Goal: Task Accomplishment & Management: Manage account settings

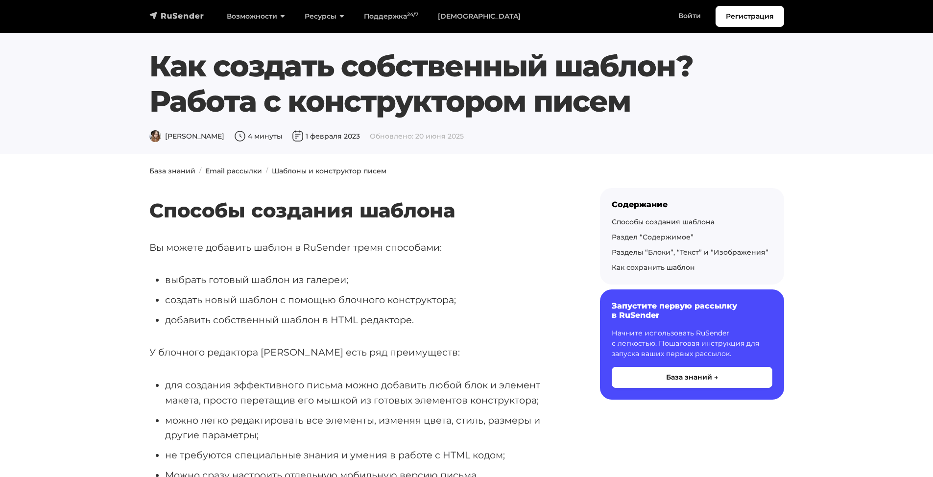
click at [181, 20] on img "navbar" at bounding box center [176, 16] width 55 height 10
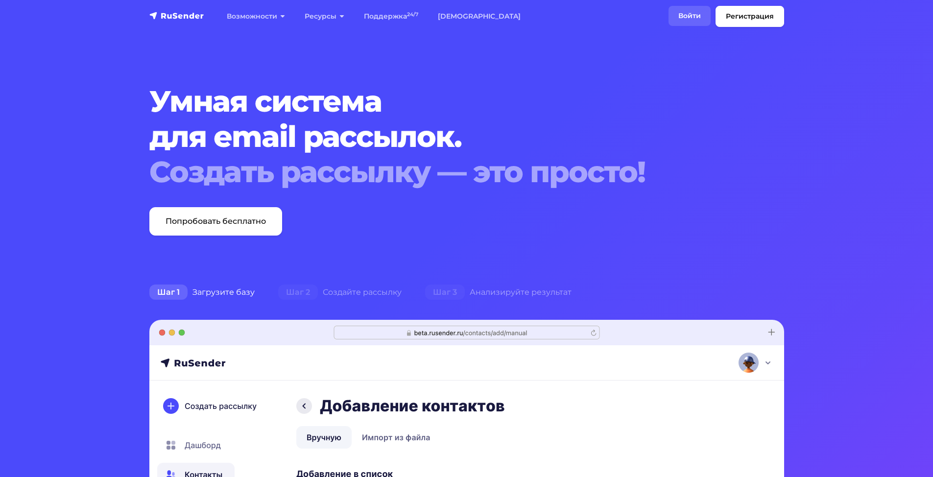
click at [684, 14] on link "Войти" at bounding box center [690, 16] width 42 height 20
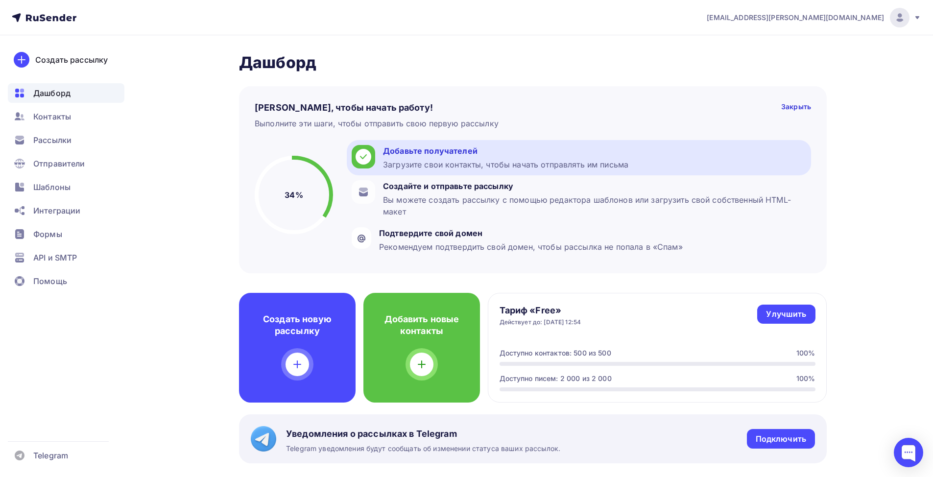
click at [417, 163] on div "Загрузите свои контакты, чтобы начать отправлять им письма" at bounding box center [505, 165] width 245 height 12
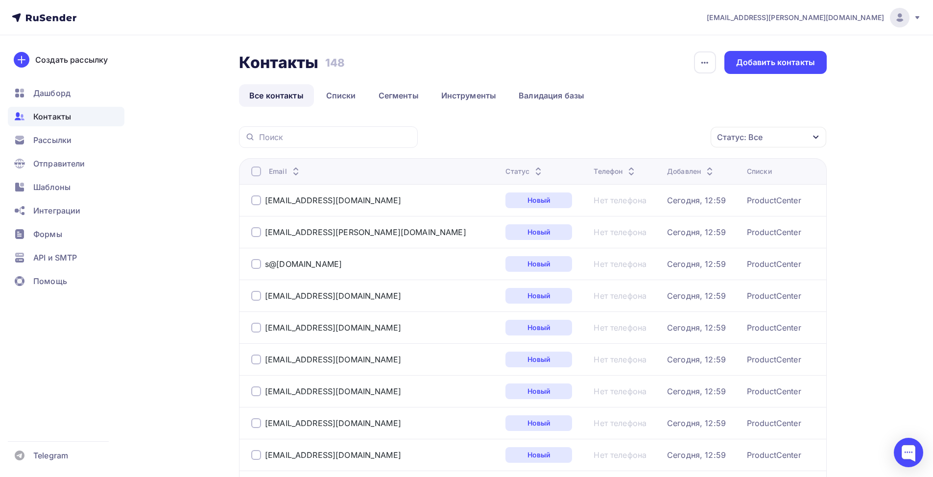
click at [257, 169] on div at bounding box center [256, 172] width 10 height 10
click at [633, 140] on div "Действие" at bounding box center [637, 137] width 129 height 19
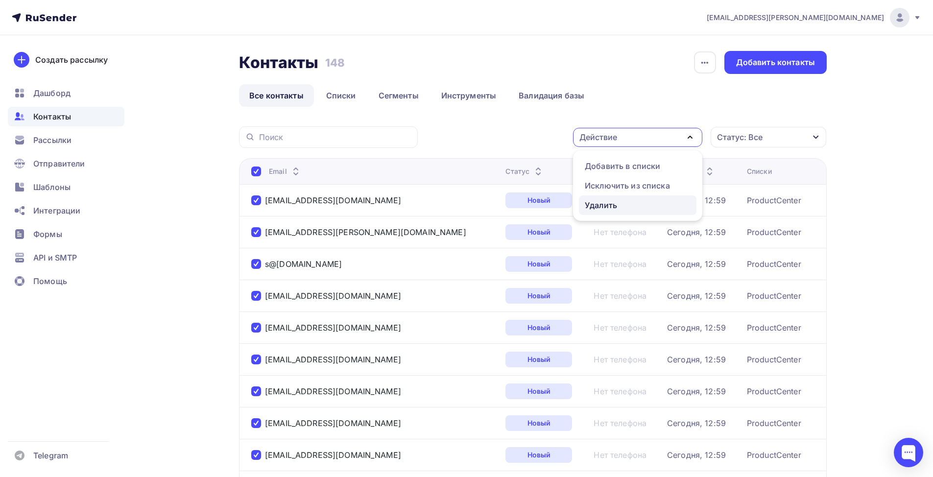
click at [615, 203] on div "Удалить" at bounding box center [601, 205] width 32 height 12
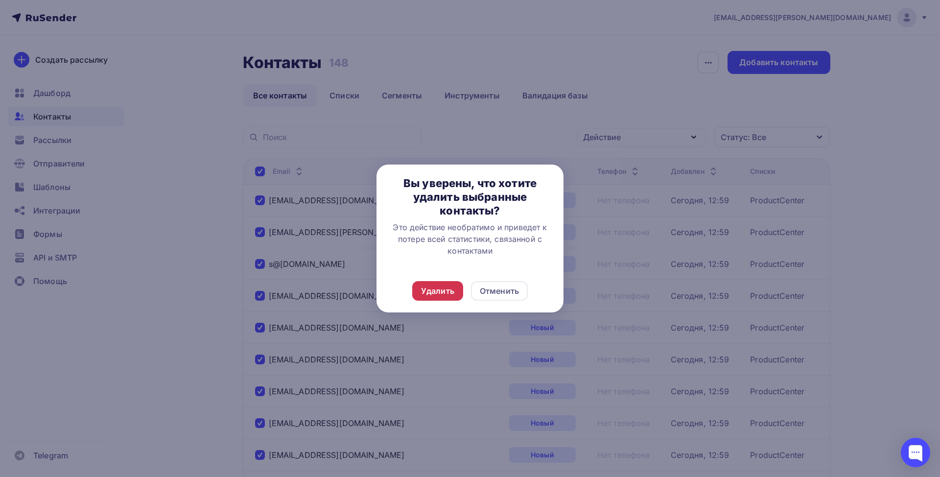
click at [448, 291] on div "Удалить" at bounding box center [437, 291] width 33 height 12
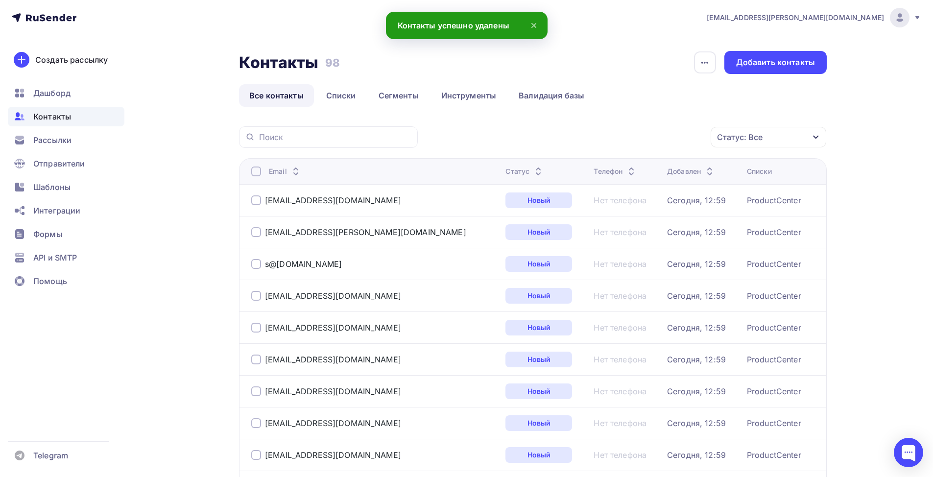
click at [256, 173] on div at bounding box center [256, 172] width 10 height 10
click at [258, 170] on div at bounding box center [256, 172] width 10 height 10
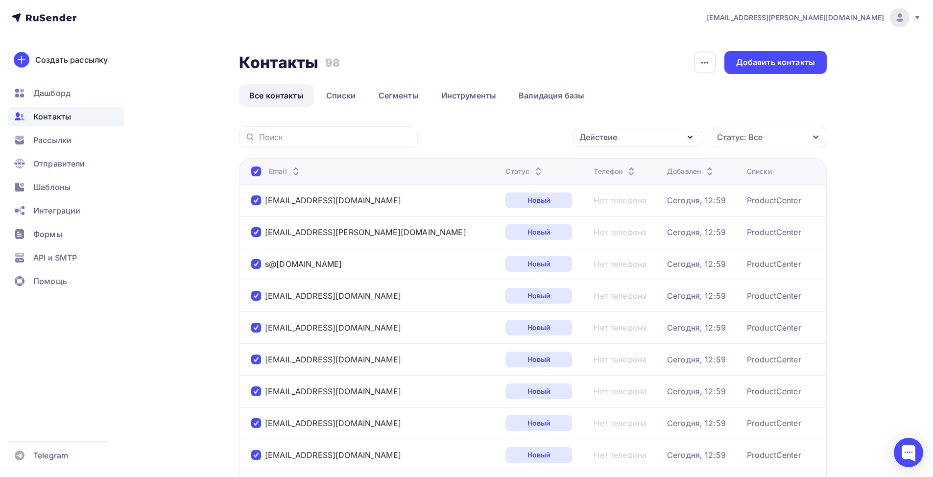
click at [613, 138] on div "Действие" at bounding box center [598, 137] width 38 height 12
click at [608, 207] on div "Удалить" at bounding box center [601, 205] width 32 height 12
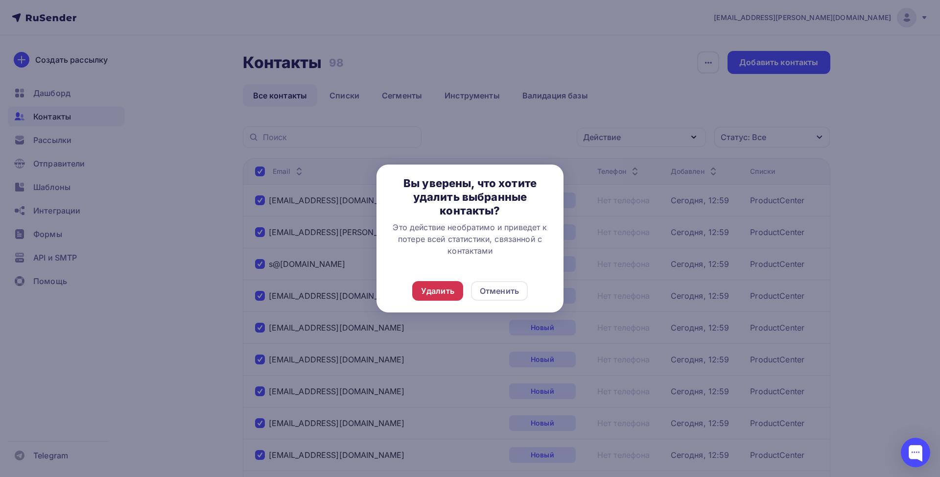
click at [444, 293] on div "Удалить" at bounding box center [437, 291] width 33 height 12
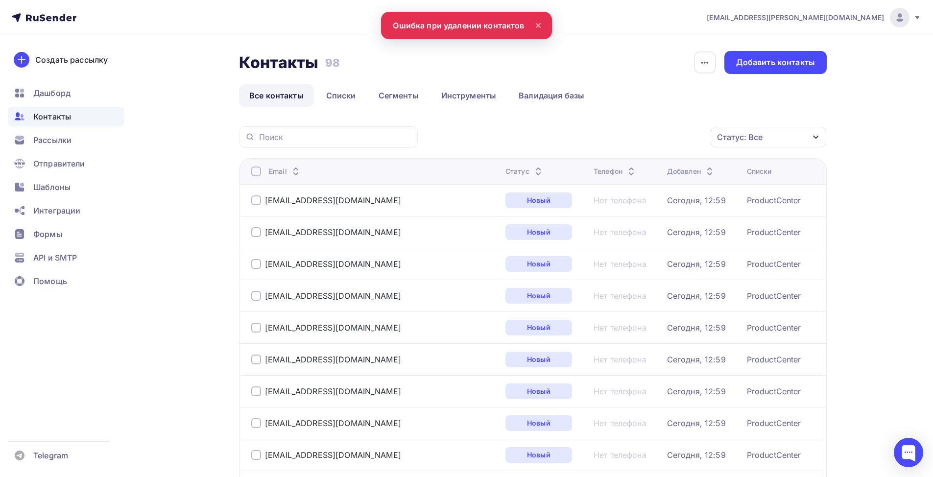
click at [257, 170] on div at bounding box center [256, 172] width 10 height 10
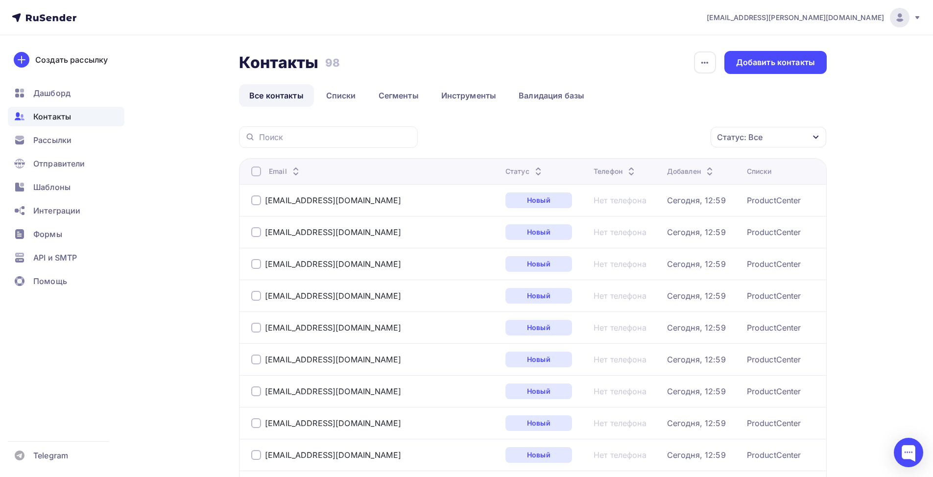
click at [259, 171] on div at bounding box center [256, 172] width 10 height 10
click at [629, 140] on div "Действие" at bounding box center [637, 137] width 129 height 19
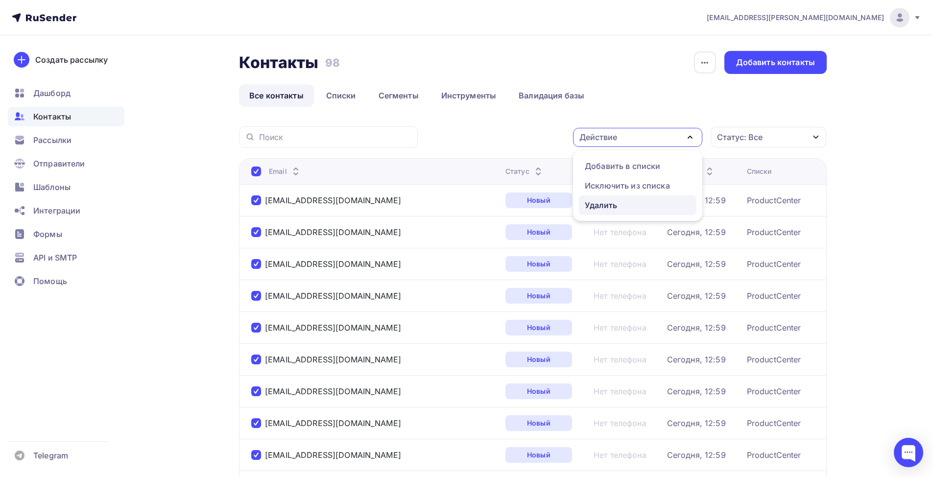
click at [608, 205] on div "Удалить" at bounding box center [601, 205] width 32 height 12
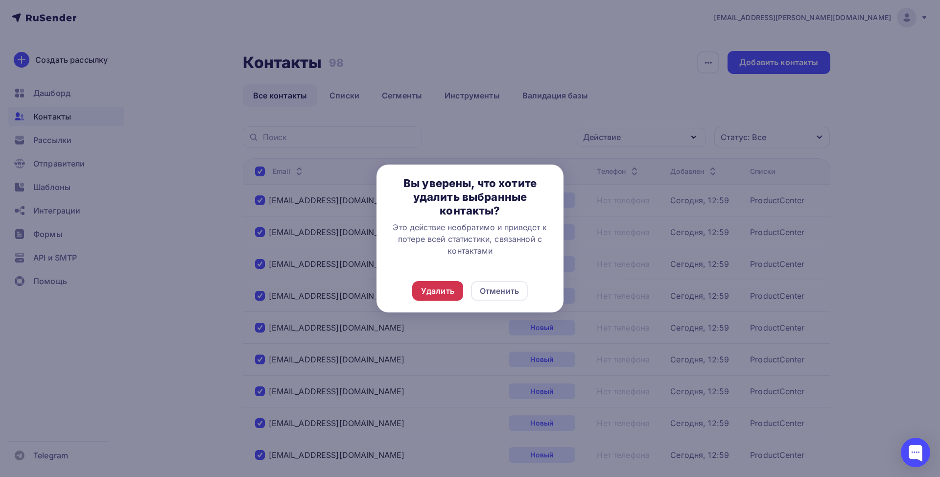
click at [446, 293] on div "Удалить" at bounding box center [437, 291] width 33 height 12
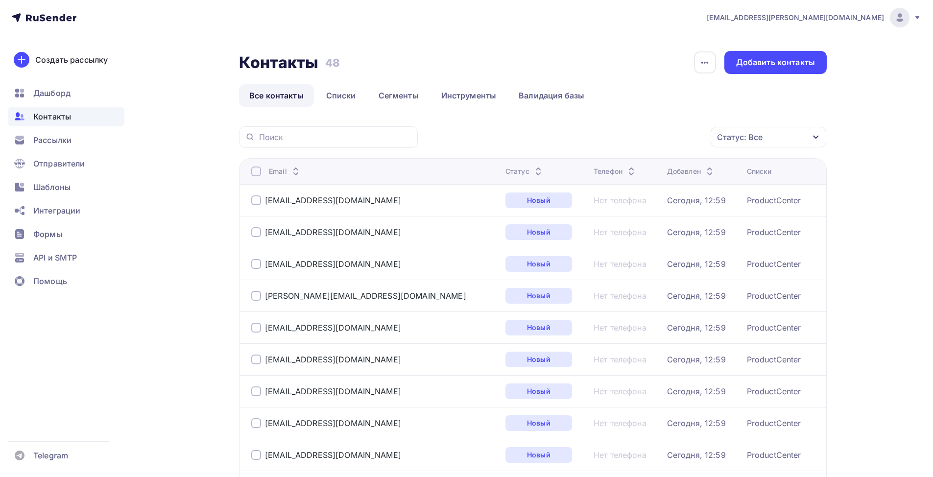
click at [255, 173] on div at bounding box center [256, 172] width 10 height 10
click at [651, 136] on div "Действие" at bounding box center [637, 137] width 129 height 19
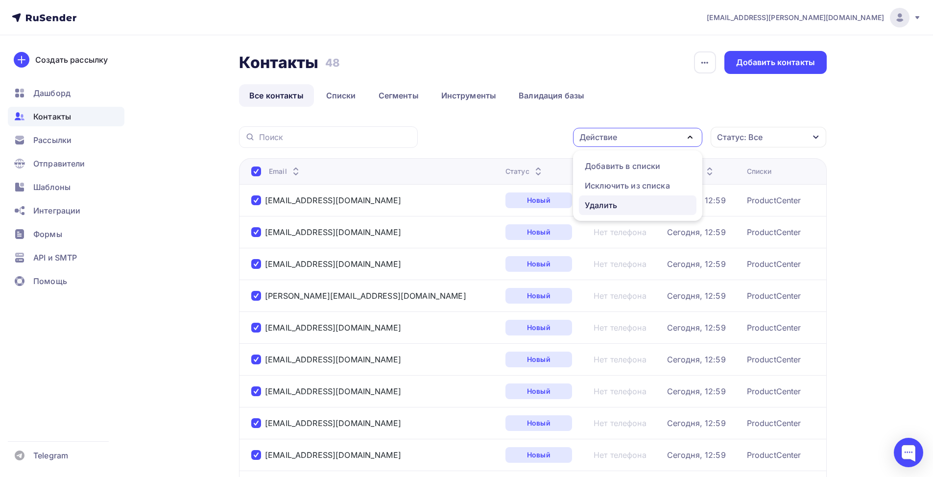
click at [625, 210] on div "Удалить" at bounding box center [638, 205] width 106 height 12
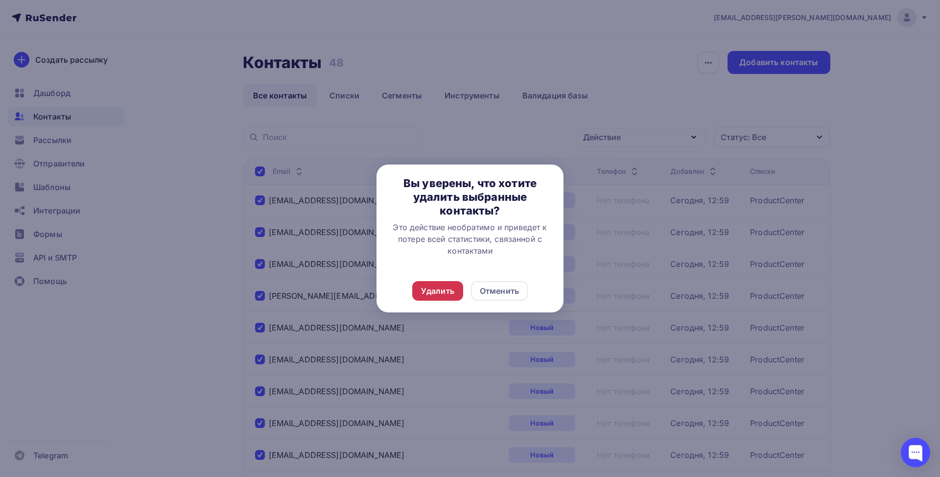
click at [442, 295] on div "Удалить" at bounding box center [437, 291] width 33 height 12
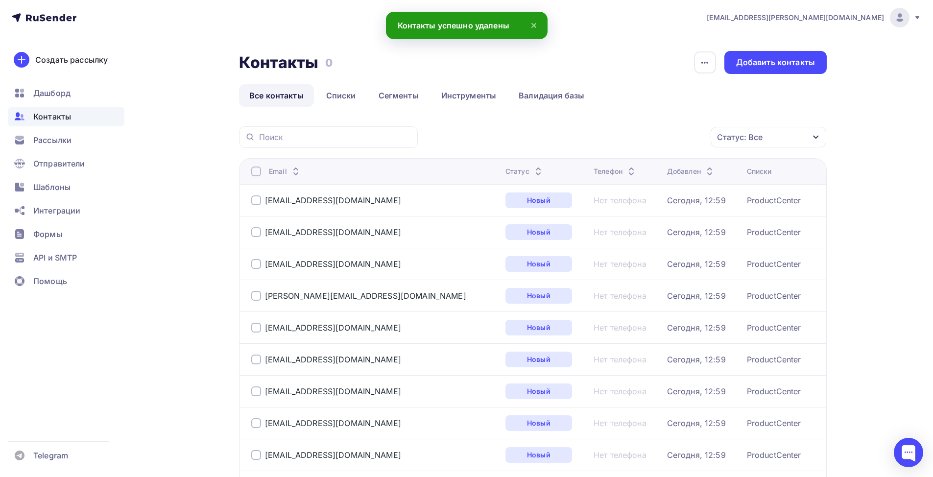
click at [254, 169] on div at bounding box center [256, 172] width 10 height 10
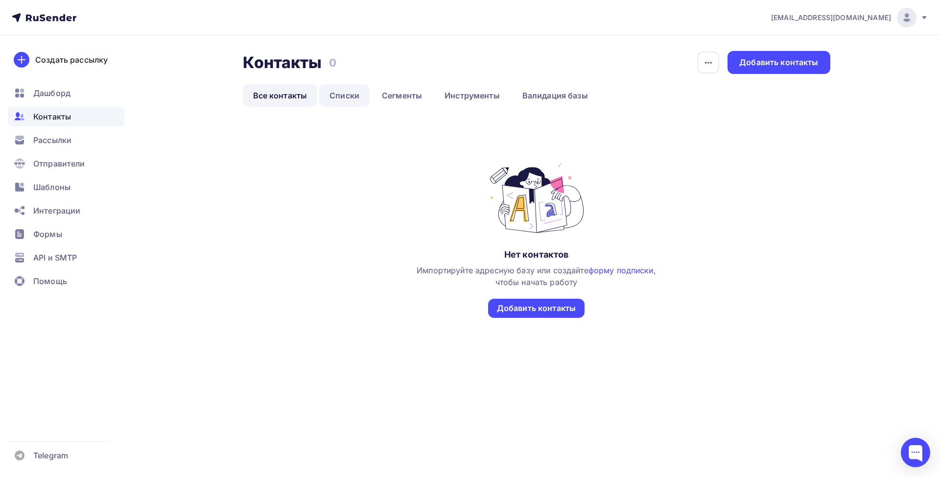
click at [347, 95] on link "Списки" at bounding box center [344, 95] width 50 height 23
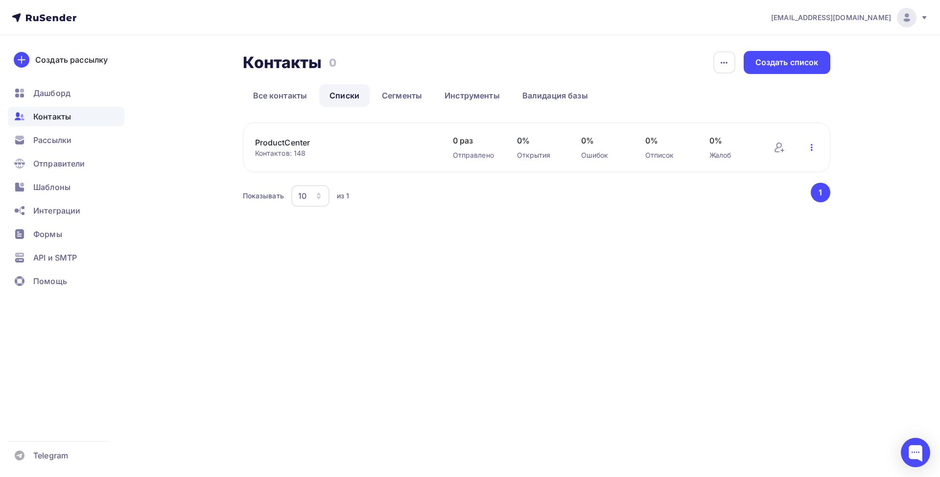
click at [812, 147] on icon "button" at bounding box center [812, 147] width 2 height 7
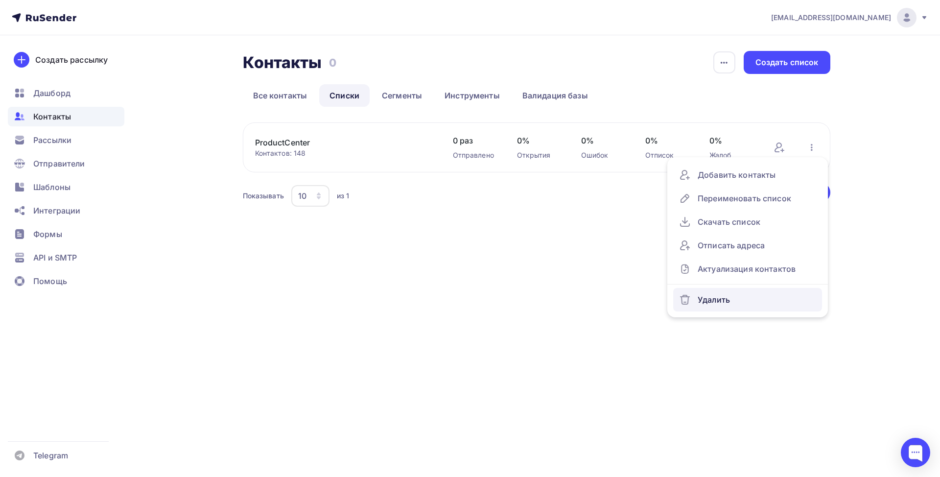
click at [722, 300] on div "Удалить" at bounding box center [747, 300] width 137 height 16
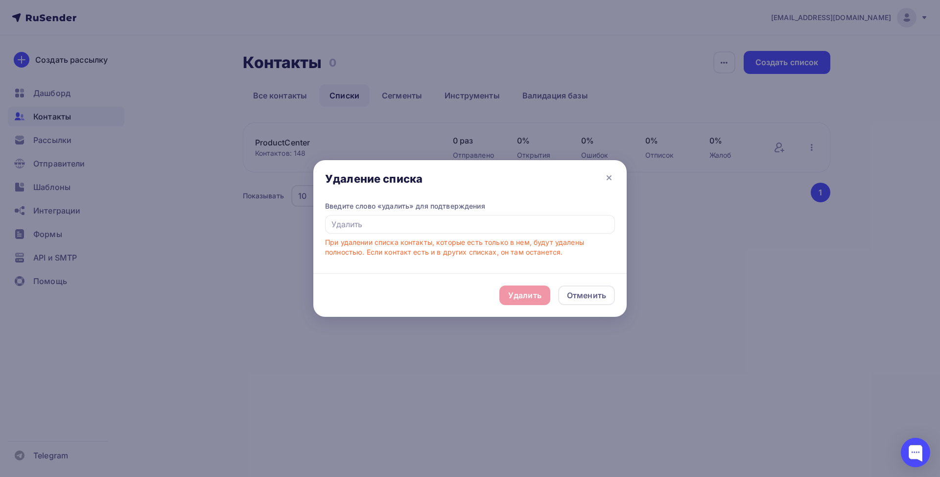
click at [526, 295] on div "Удалить Отменить" at bounding box center [469, 295] width 313 height 44
click at [395, 228] on input "text" at bounding box center [470, 224] width 290 height 19
type input "Удалить"
click at [520, 299] on div "Удалить" at bounding box center [524, 295] width 33 height 12
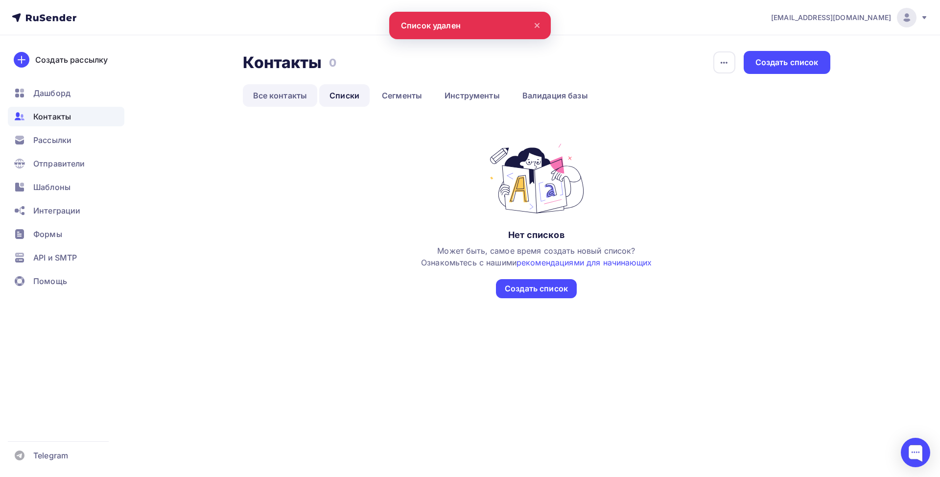
click at [284, 98] on link "Все контакты" at bounding box center [280, 95] width 75 height 23
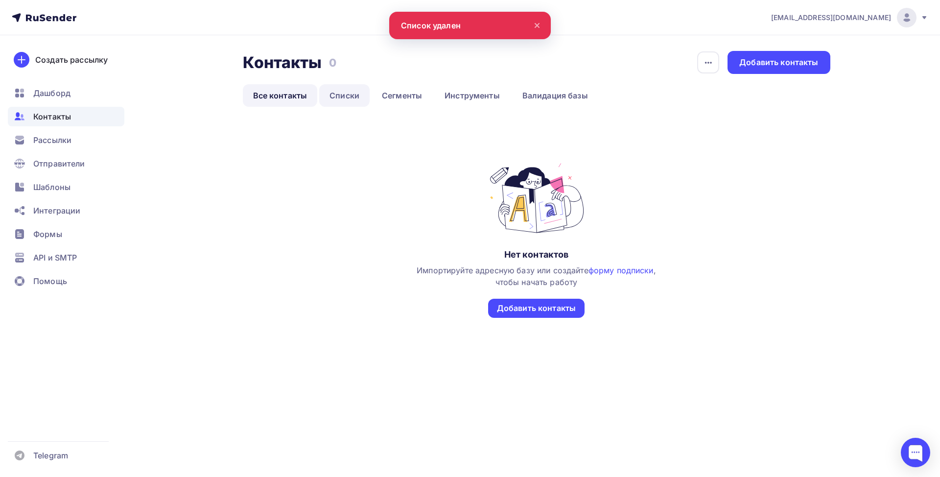
click at [333, 95] on link "Списки" at bounding box center [344, 95] width 50 height 23
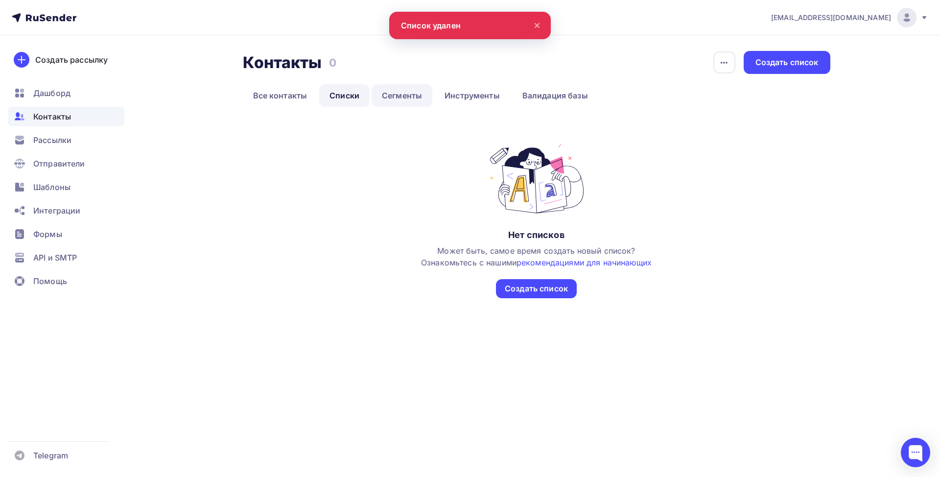
click at [391, 96] on link "Сегменты" at bounding box center [402, 95] width 61 height 23
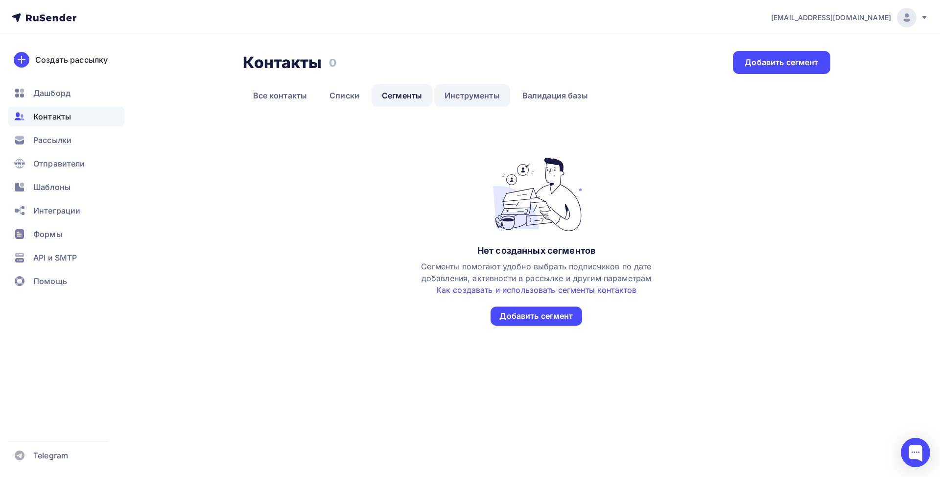
click at [447, 98] on link "Инструменты" at bounding box center [472, 95] width 76 height 23
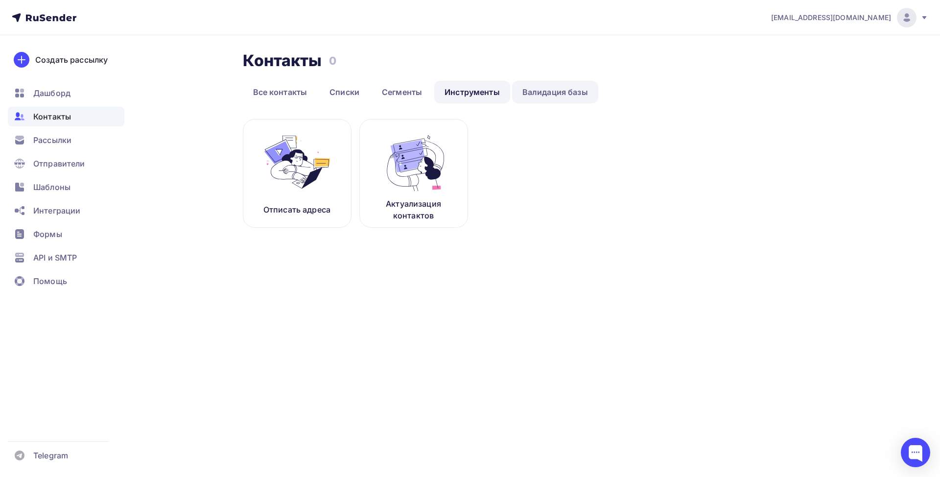
click at [552, 96] on link "Валидация базы" at bounding box center [555, 92] width 86 height 23
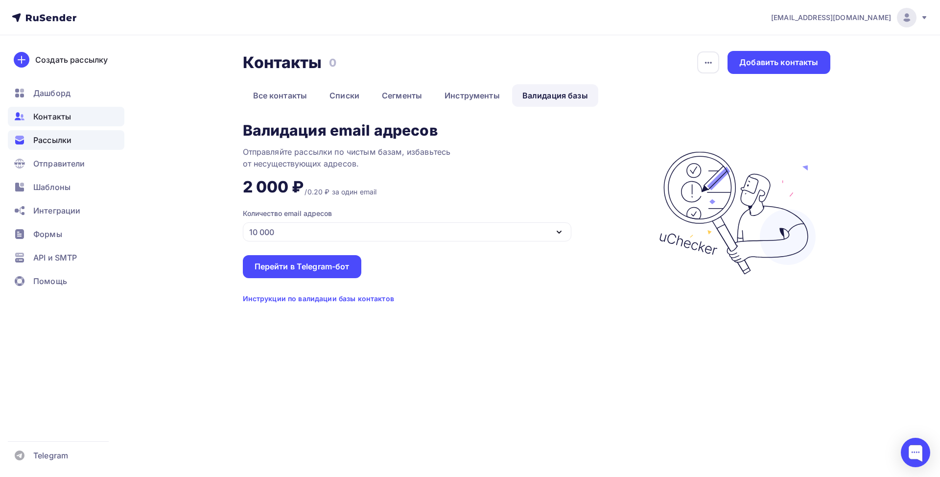
click at [62, 137] on span "Рассылки" at bounding box center [52, 140] width 38 height 12
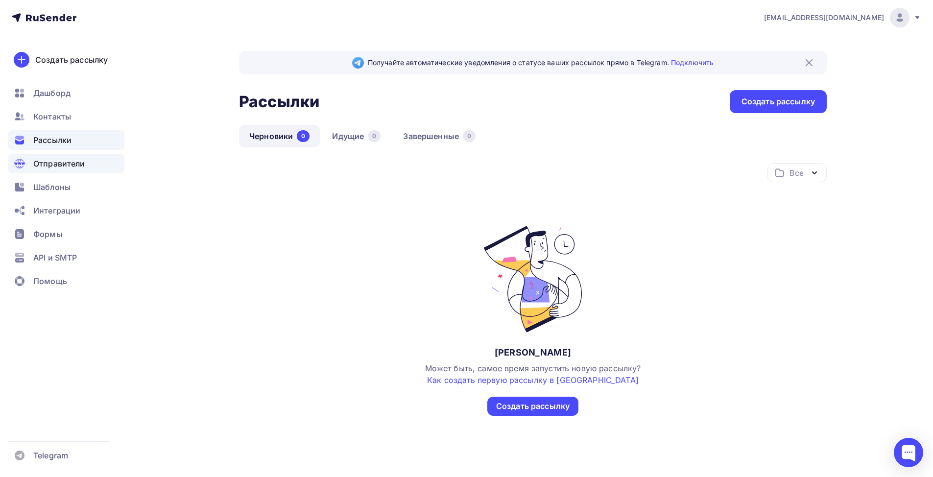
click at [65, 166] on span "Отправители" at bounding box center [59, 164] width 52 height 12
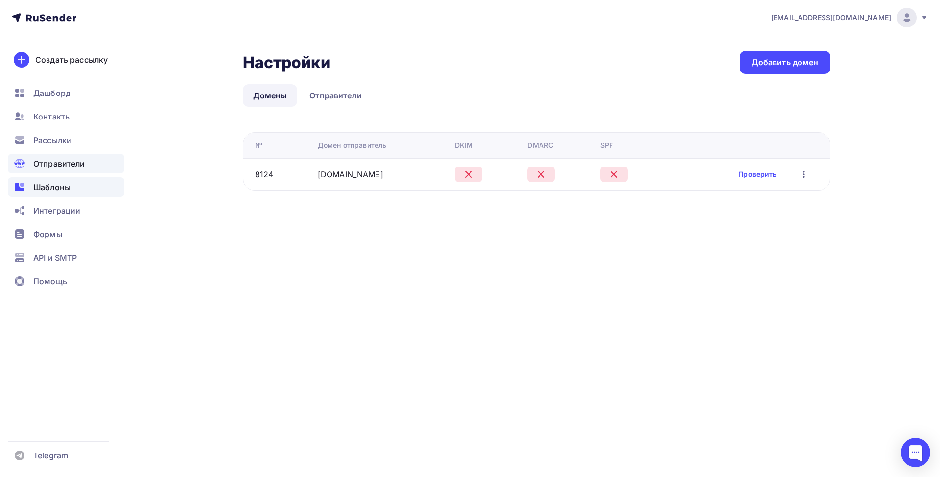
click at [62, 189] on span "Шаблоны" at bounding box center [51, 187] width 37 height 12
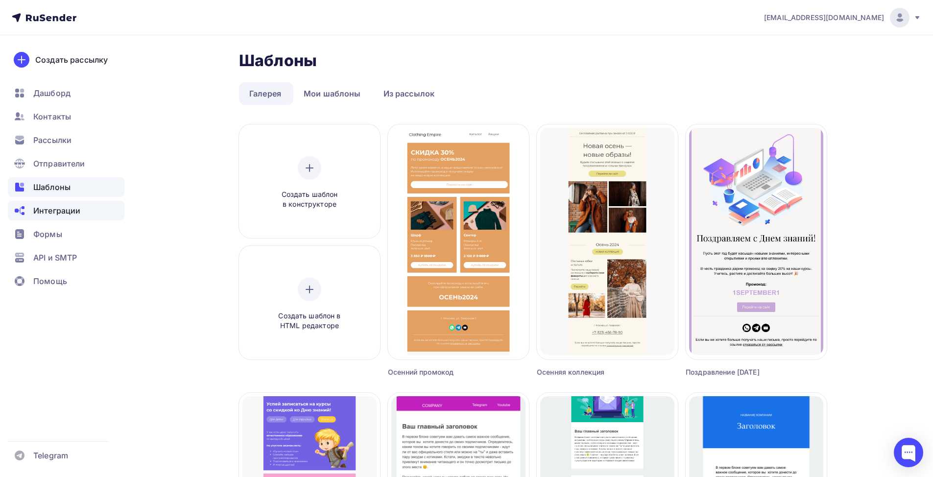
click at [60, 218] on div "Интеграции" at bounding box center [66, 211] width 117 height 20
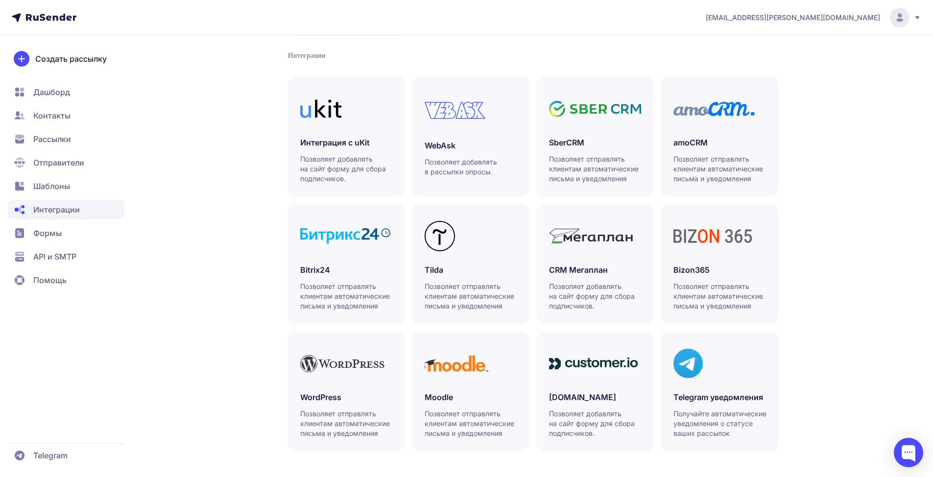
scroll to position [196, 0]
click at [60, 229] on span "Формы" at bounding box center [47, 233] width 28 height 12
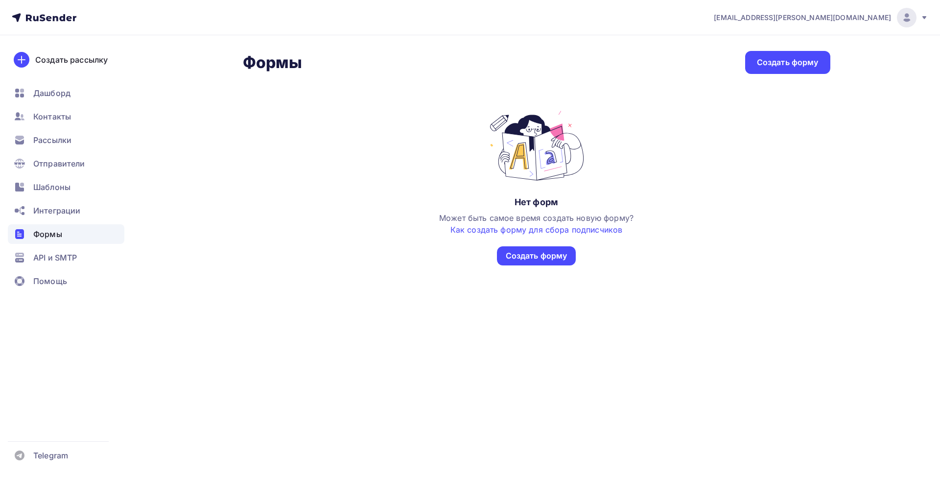
click at [60, 256] on span "API и SMTP" at bounding box center [55, 258] width 44 height 12
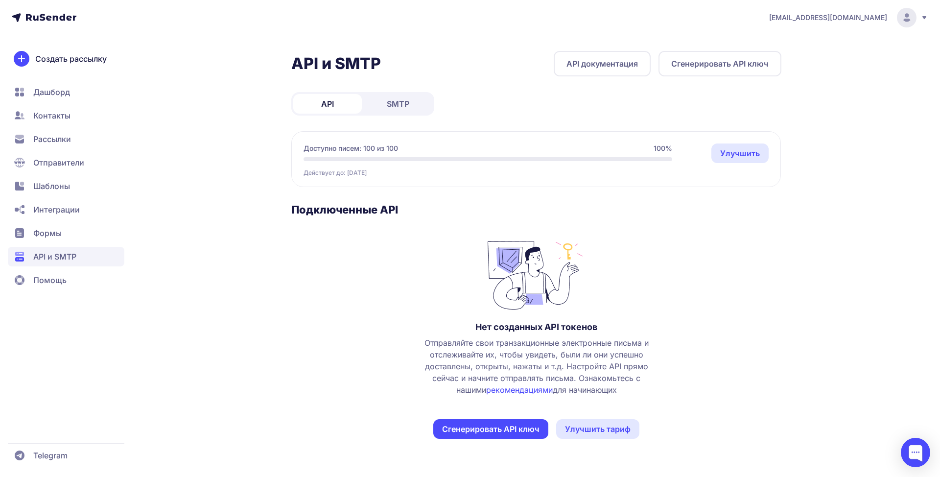
click at [404, 104] on span "SMTP" at bounding box center [398, 104] width 23 height 12
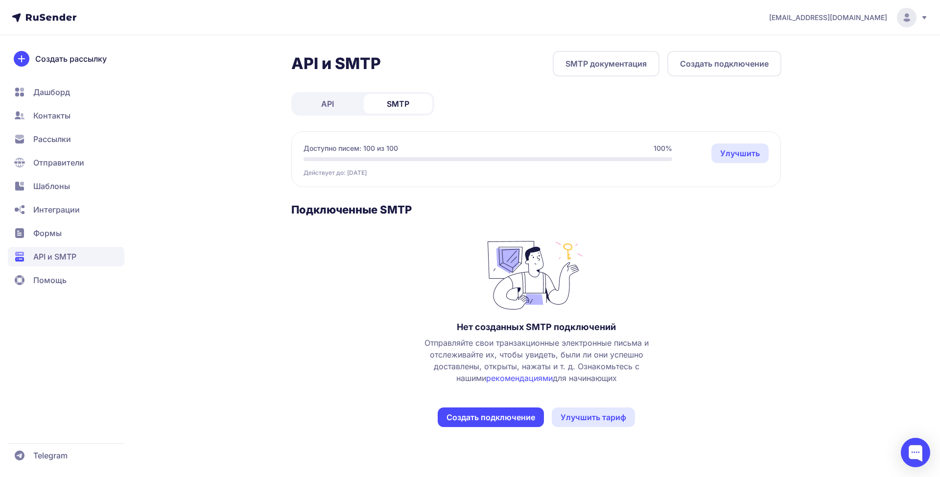
click at [72, 94] on span "Дашборд" at bounding box center [66, 92] width 117 height 20
